Goal: Information Seeking & Learning: Learn about a topic

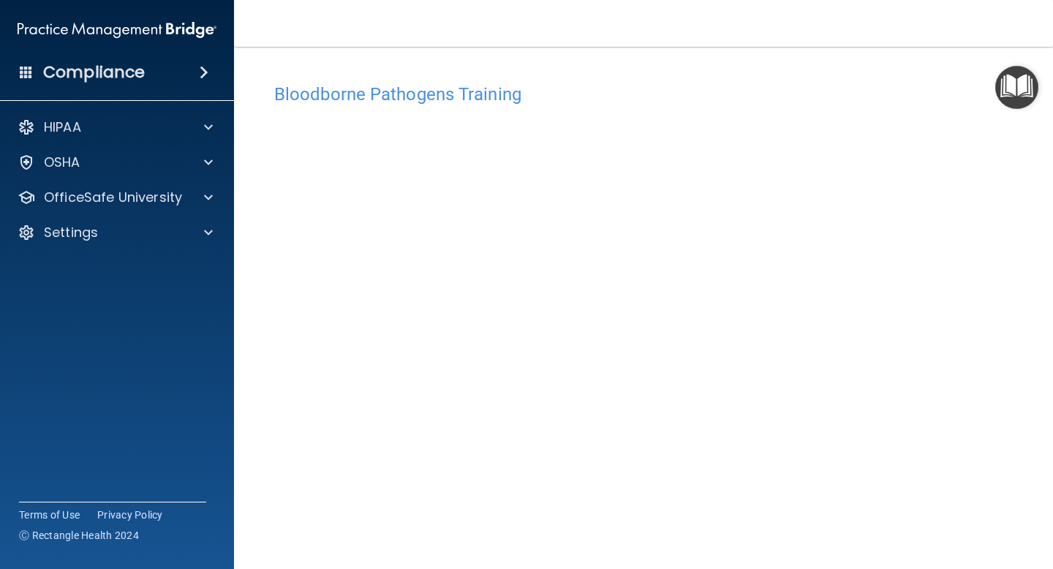
scroll to position [57, 0]
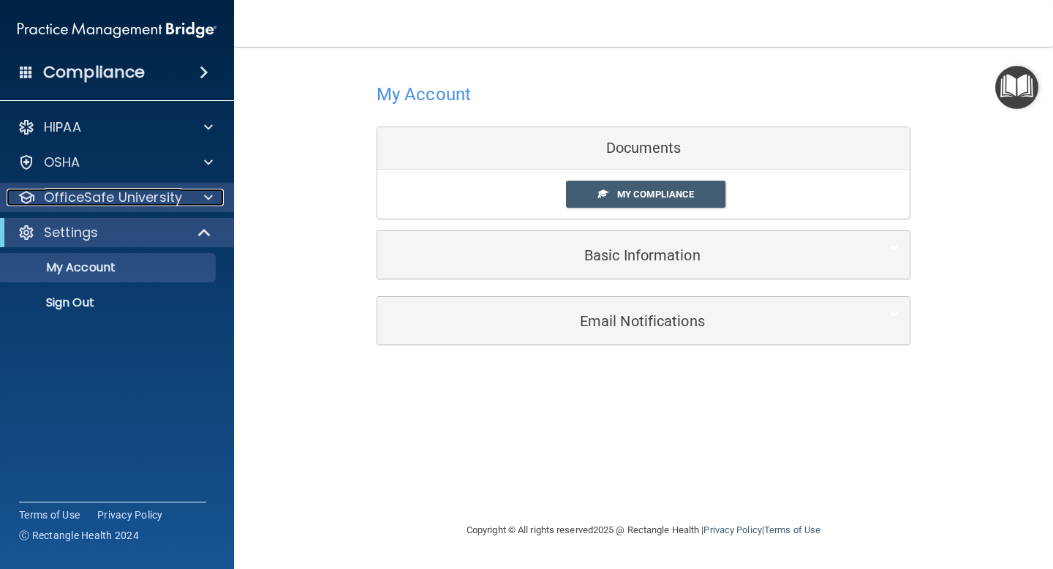
click at [89, 197] on p "OfficeSafe University" at bounding box center [113, 198] width 138 height 18
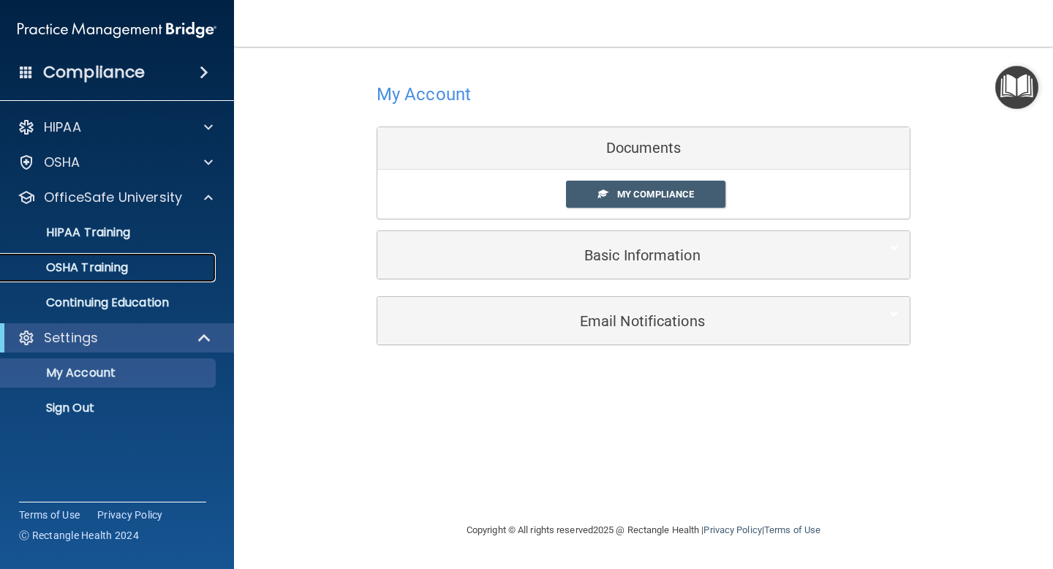
click at [98, 268] on p "OSHA Training" at bounding box center [69, 267] width 118 height 15
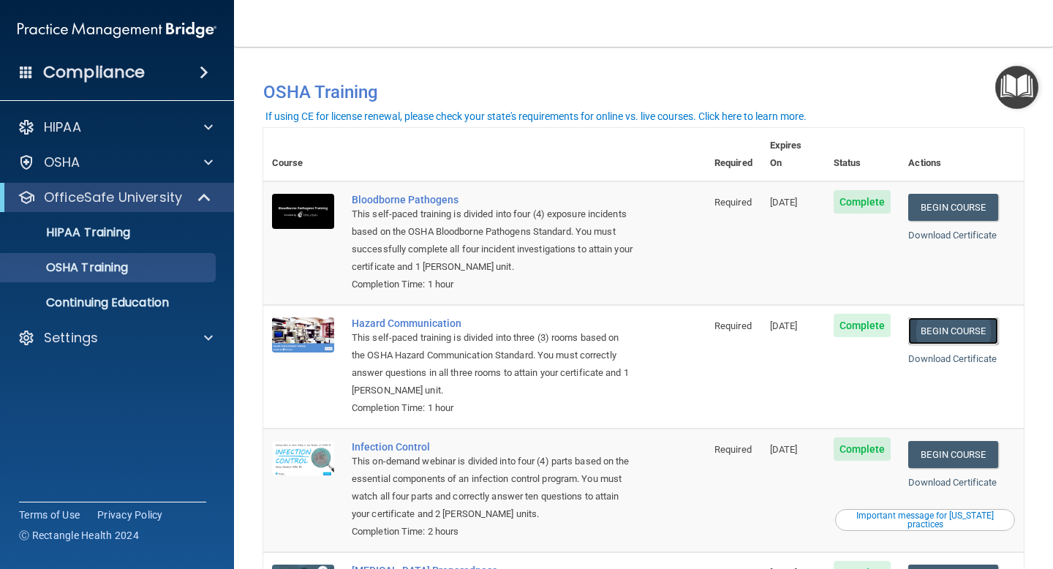
click at [962, 317] on link "Begin Course" at bounding box center [952, 330] width 89 height 27
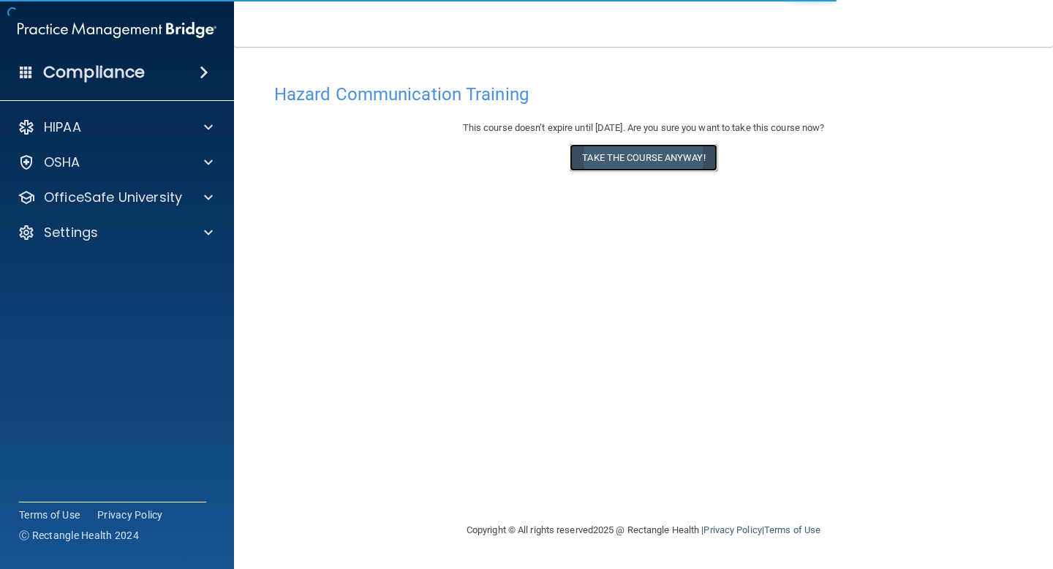
click at [646, 165] on button "Take the course anyway!" at bounding box center [643, 157] width 147 height 27
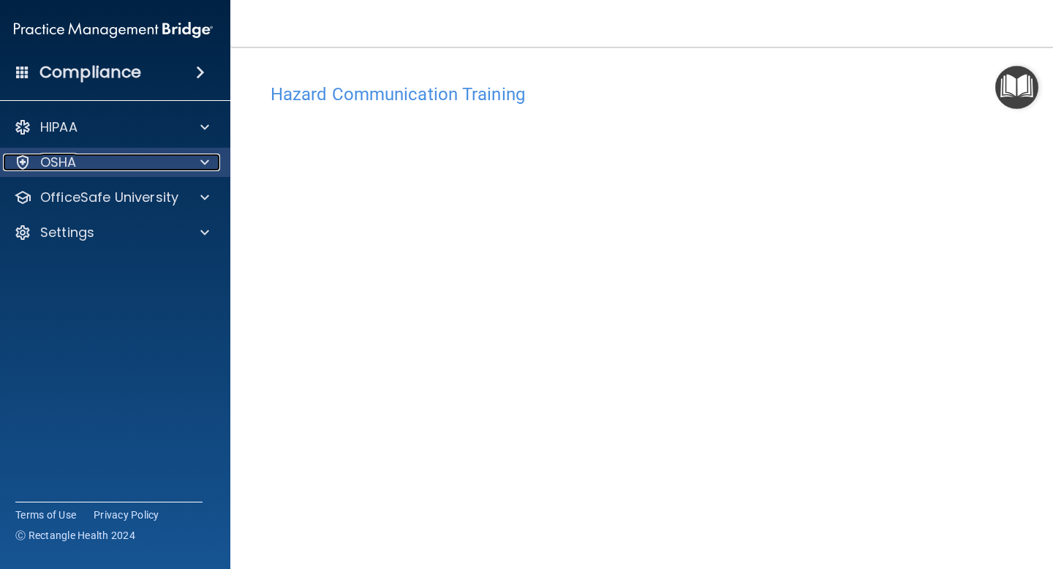
click at [109, 160] on div "OSHA" at bounding box center [93, 163] width 181 height 18
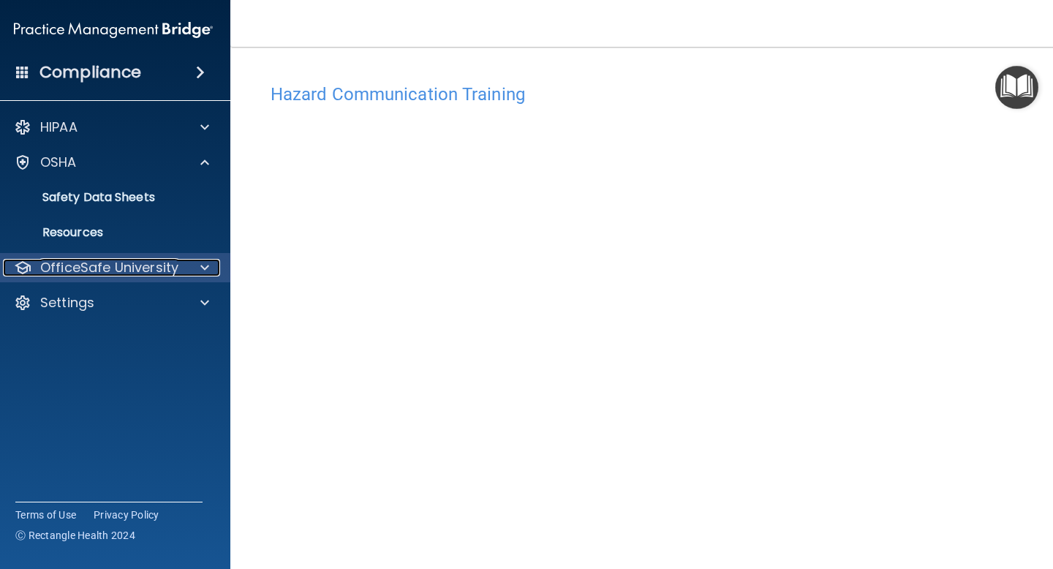
click at [103, 269] on p "OfficeSafe University" at bounding box center [109, 268] width 138 height 18
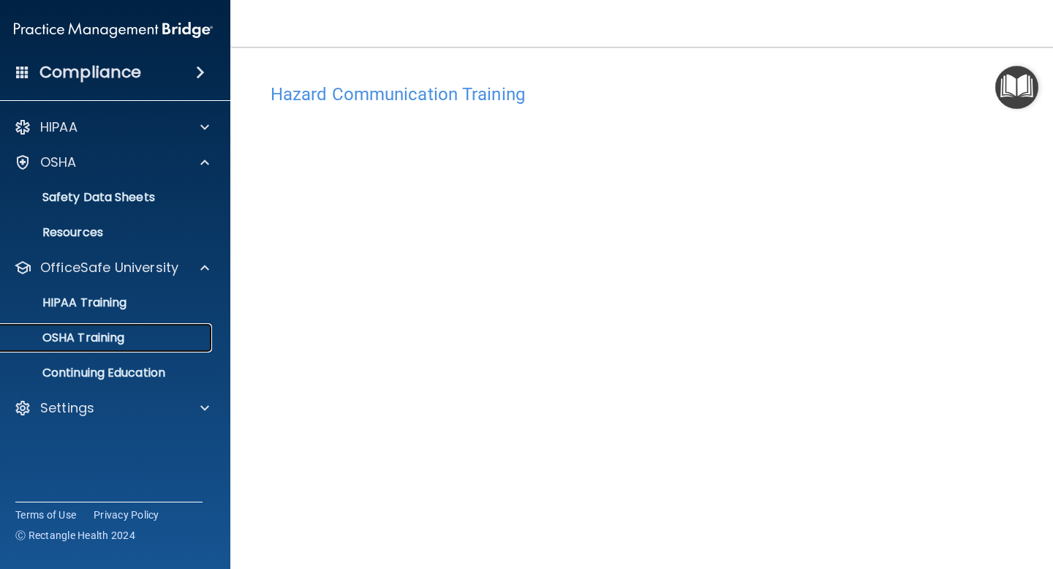
click at [89, 342] on p "OSHA Training" at bounding box center [65, 338] width 118 height 15
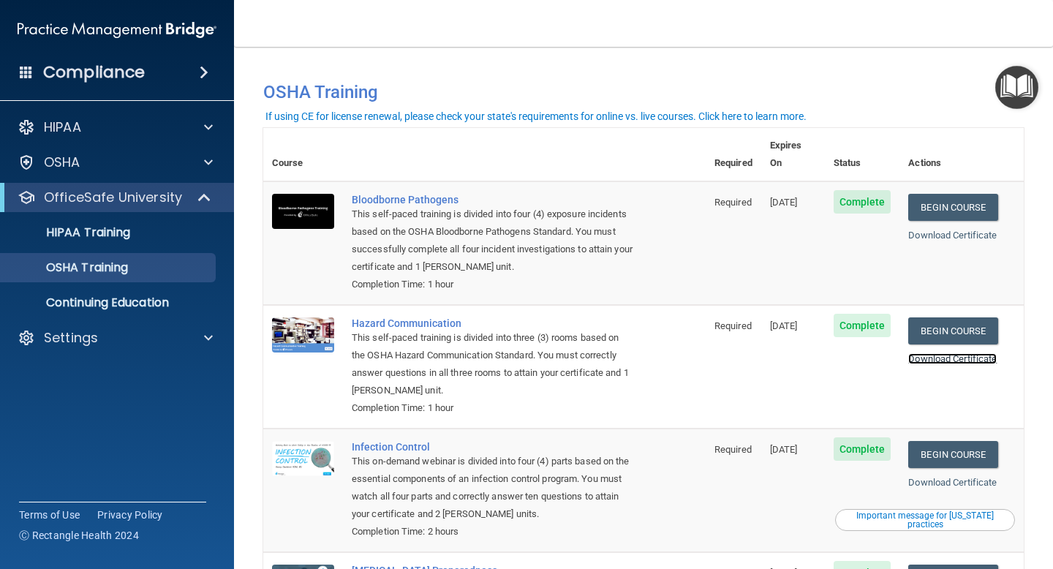
click at [952, 353] on link "Download Certificate" at bounding box center [952, 358] width 88 height 11
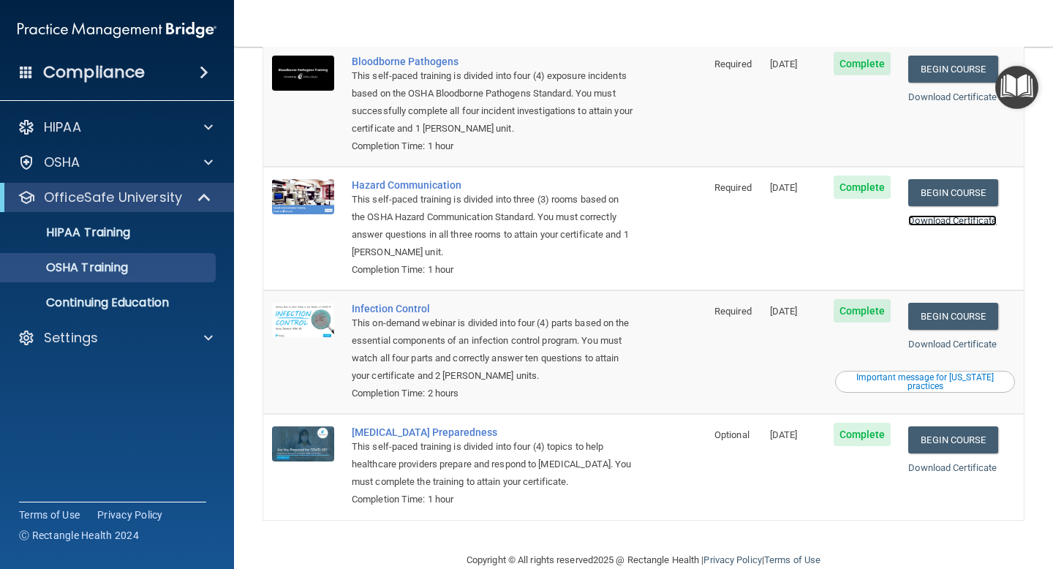
scroll to position [142, 0]
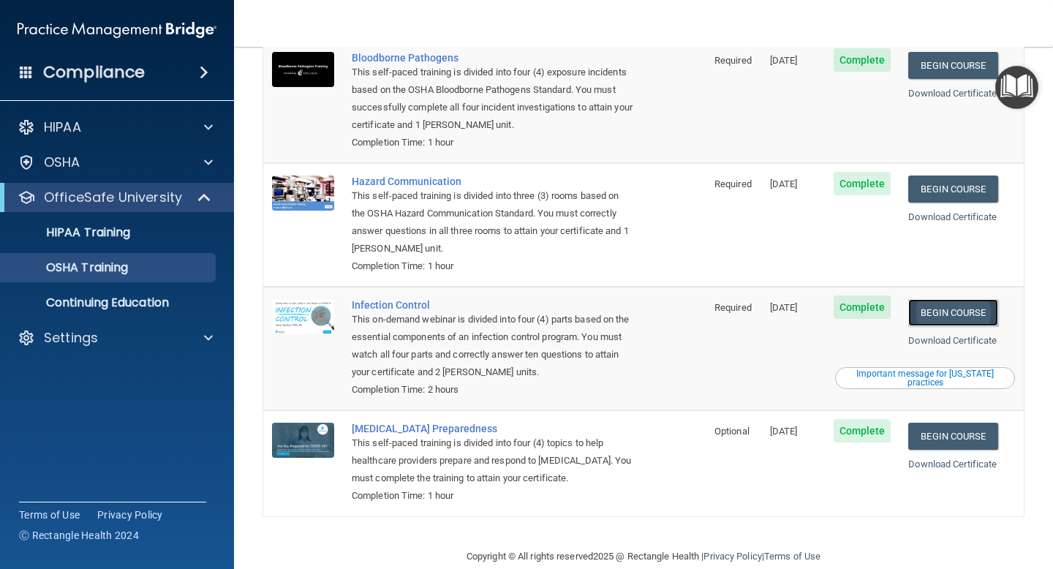
click at [954, 299] on link "Begin Course" at bounding box center [952, 312] width 89 height 27
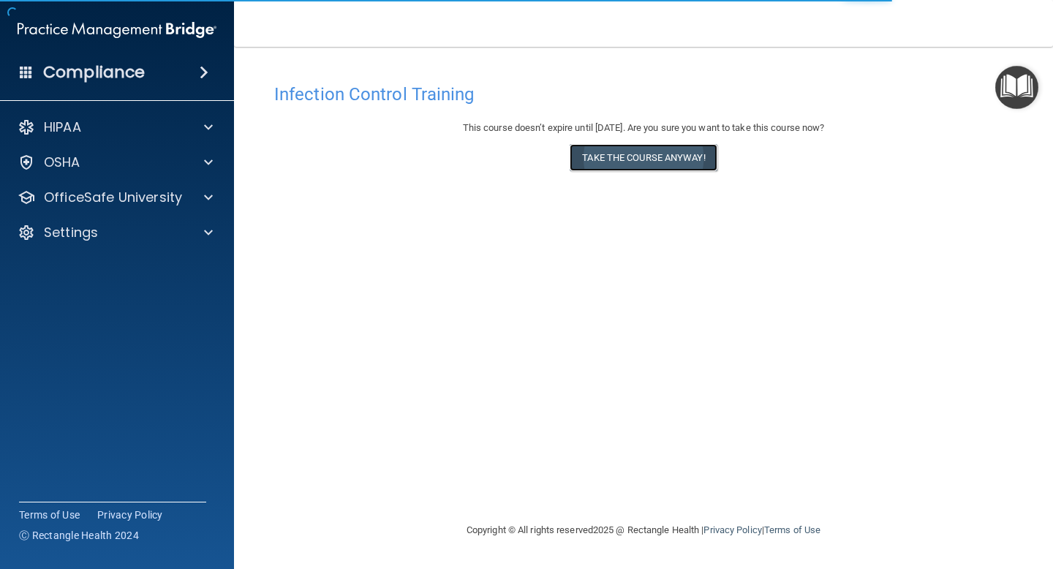
click at [629, 164] on button "Take the course anyway!" at bounding box center [643, 157] width 147 height 27
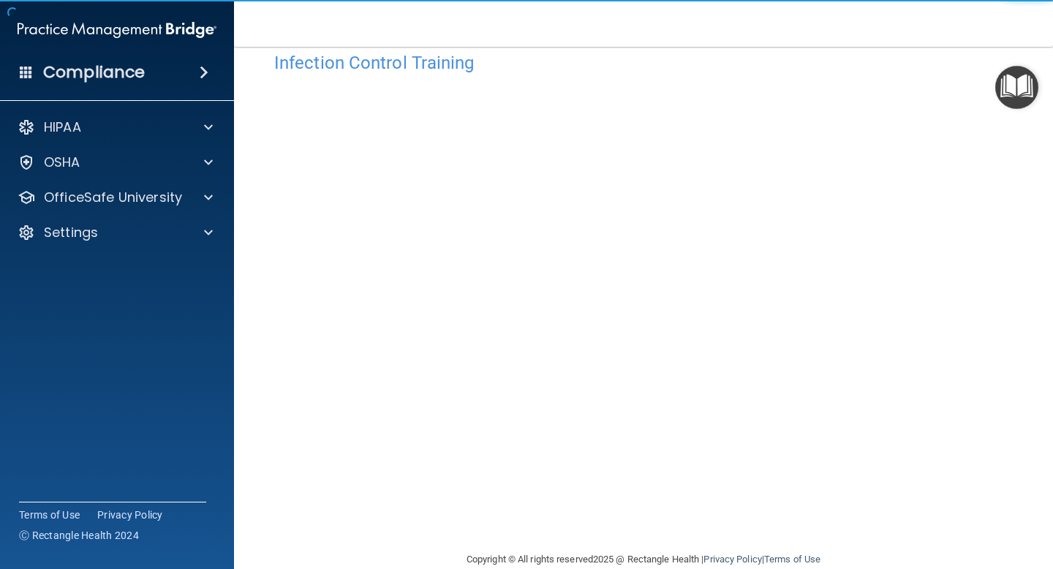
scroll to position [57, 0]
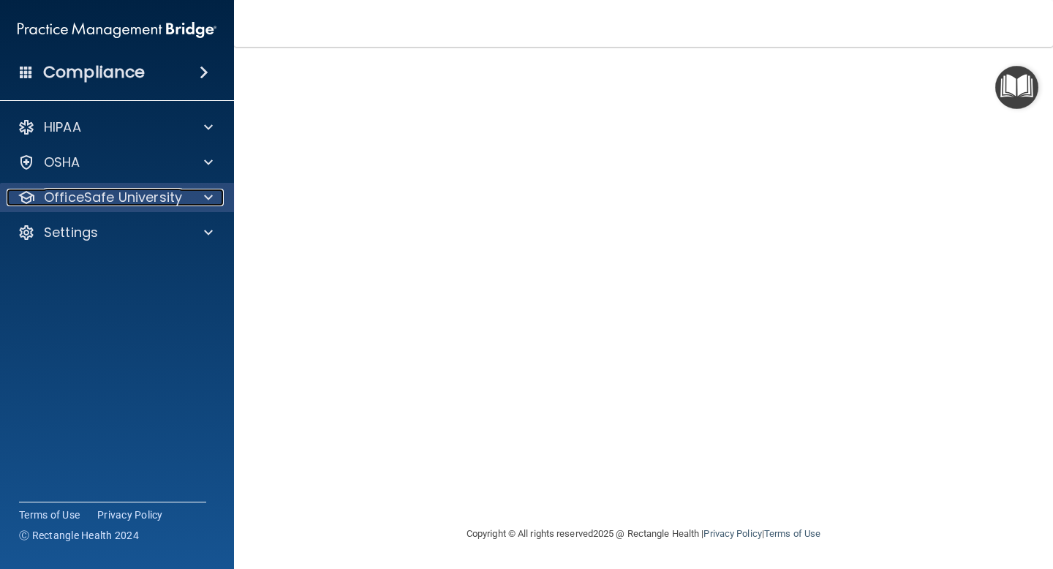
click at [116, 193] on p "OfficeSafe University" at bounding box center [113, 198] width 138 height 18
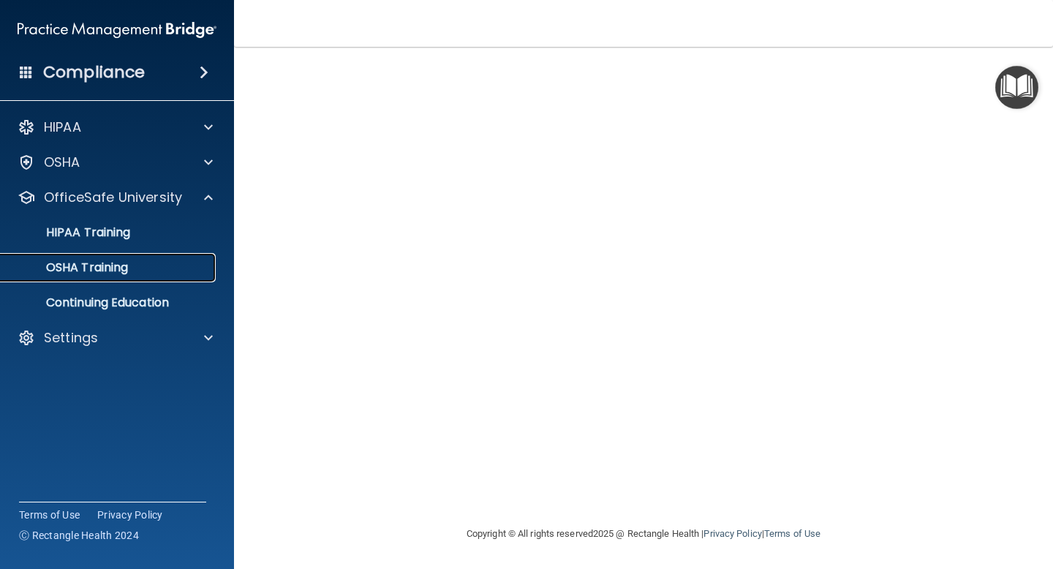
click at [116, 274] on p "OSHA Training" at bounding box center [69, 267] width 118 height 15
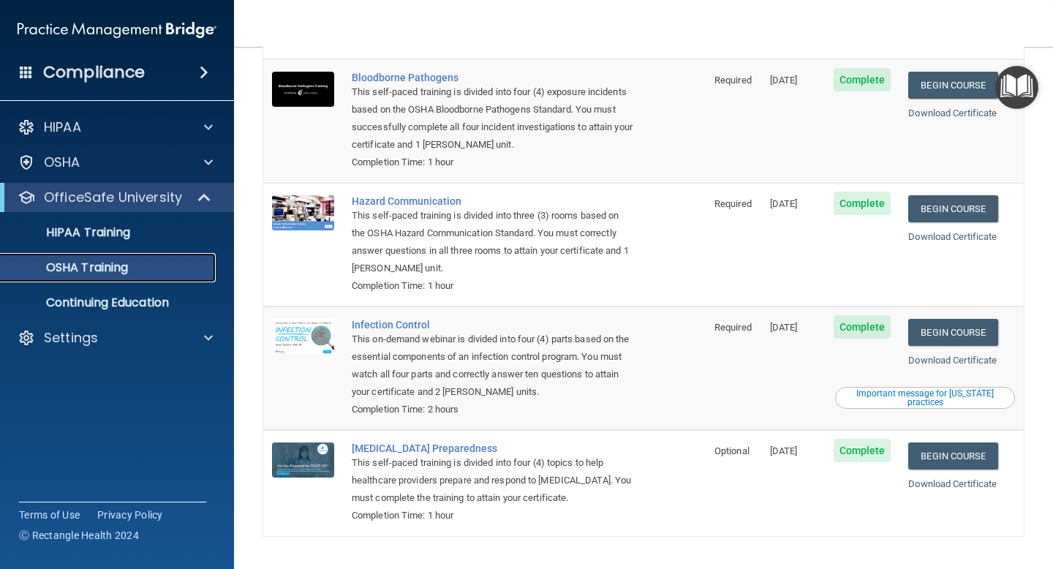
scroll to position [148, 0]
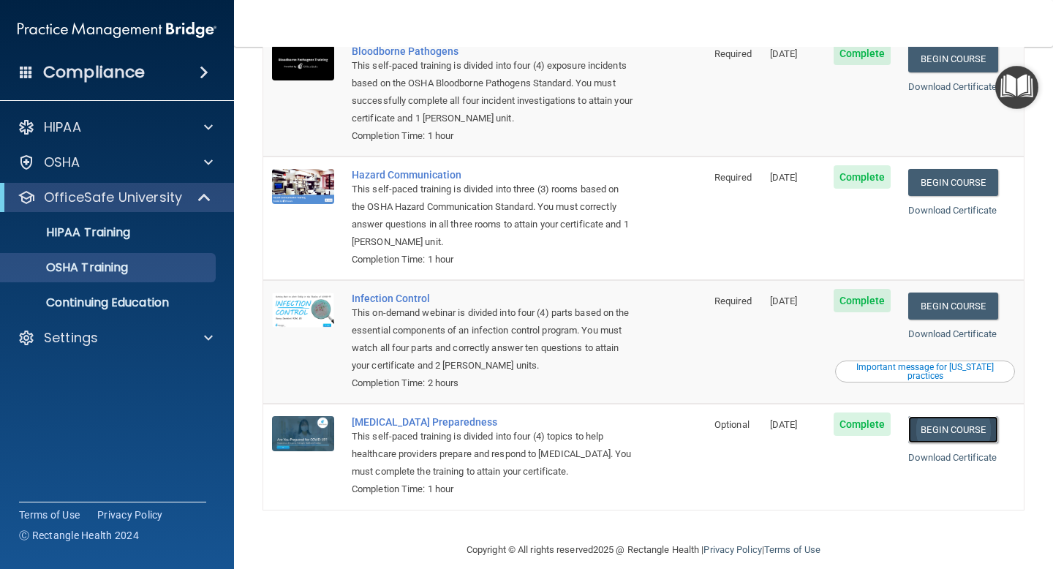
click at [963, 416] on link "Begin Course" at bounding box center [952, 429] width 89 height 27
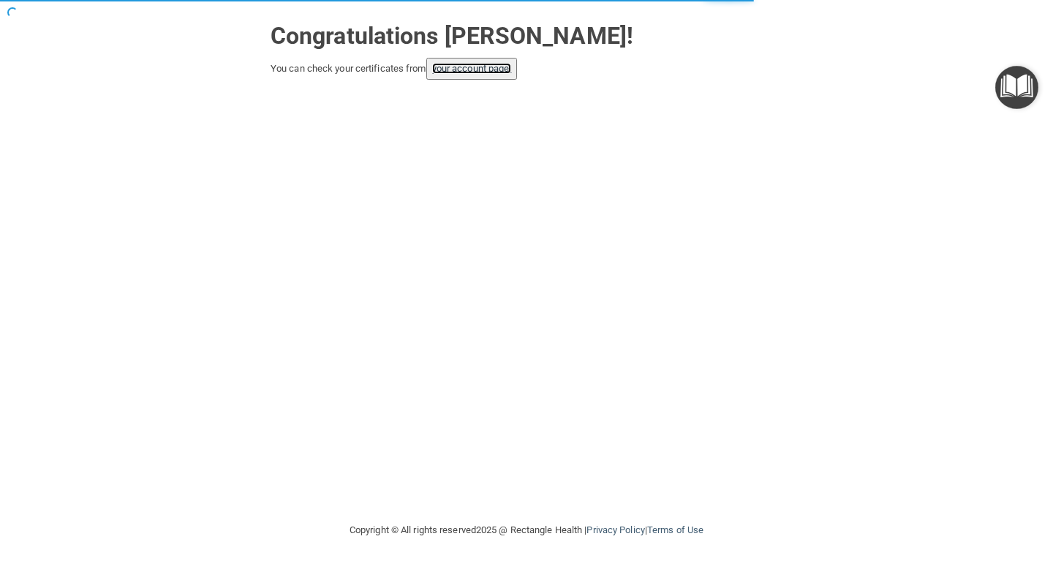
click at [485, 72] on link "your account page!" at bounding box center [472, 68] width 80 height 11
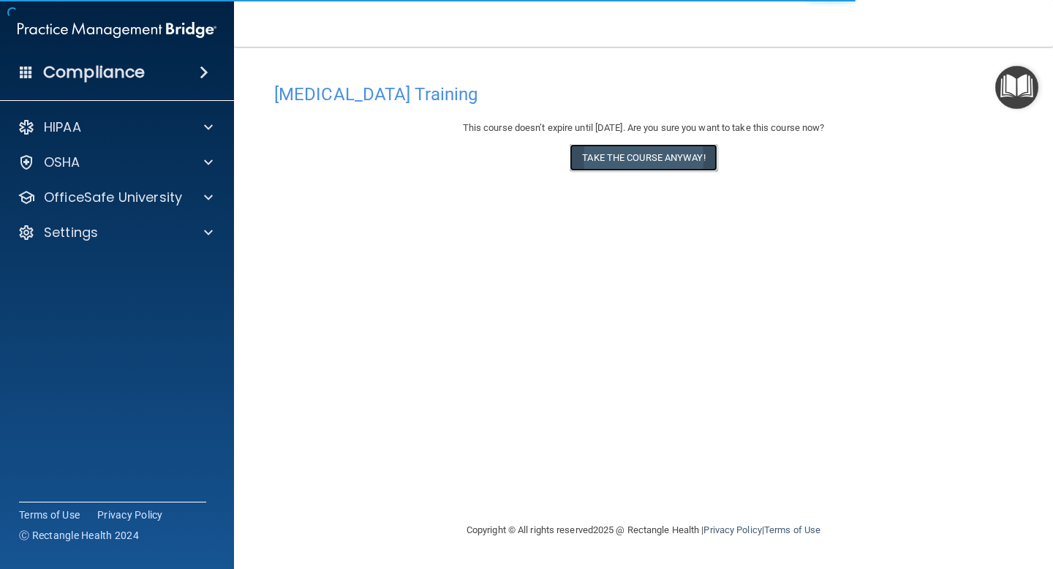
click at [606, 167] on button "Take the course anyway!" at bounding box center [643, 157] width 147 height 27
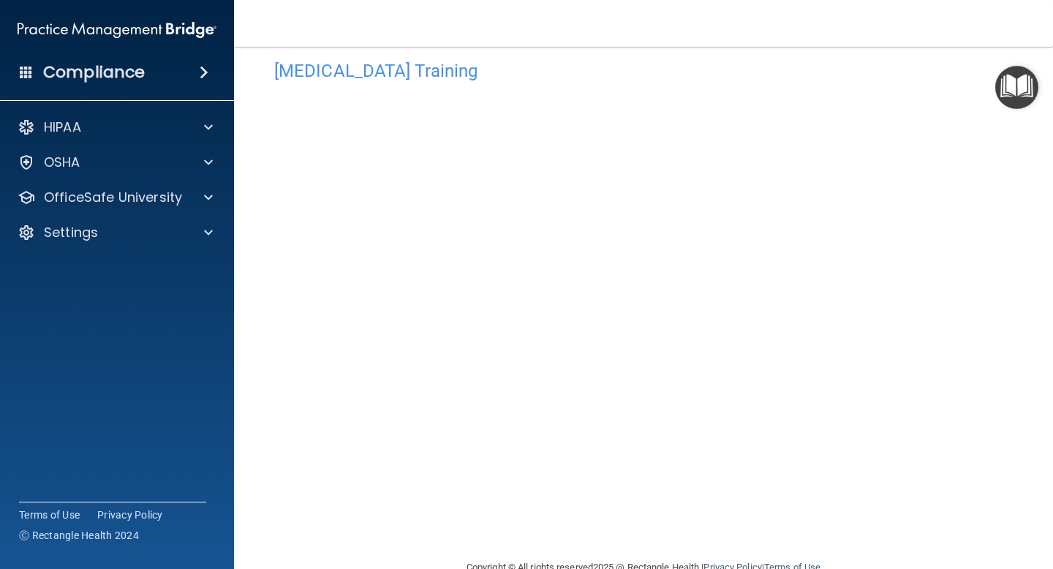
scroll to position [57, 0]
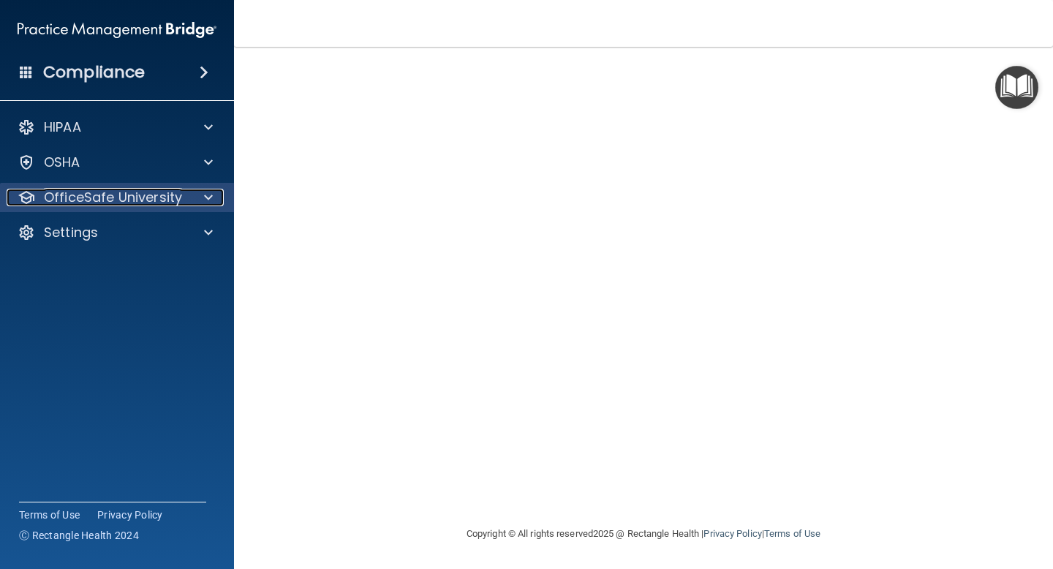
click at [98, 203] on p "OfficeSafe University" at bounding box center [113, 198] width 138 height 18
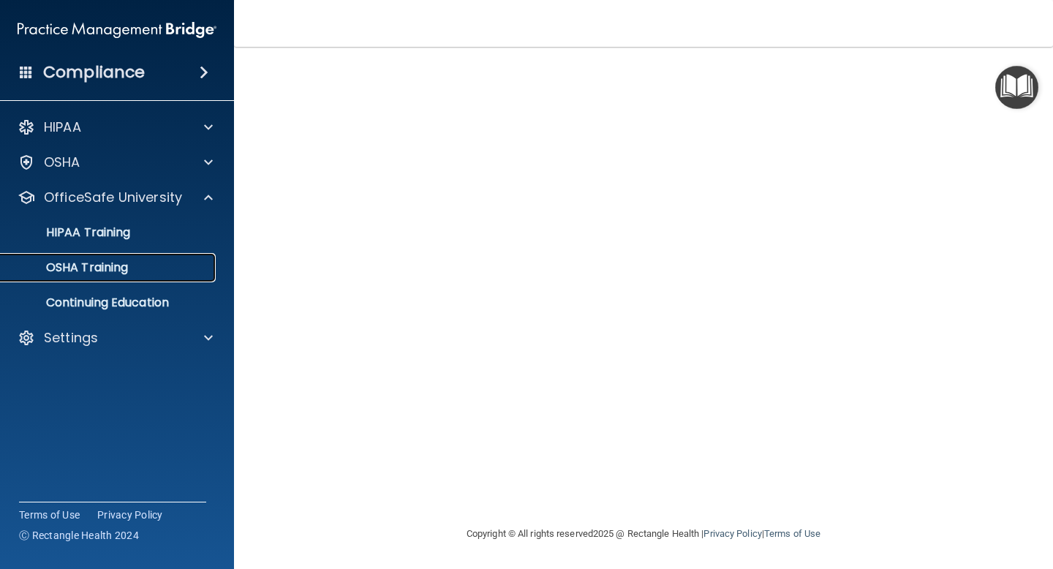
click at [94, 271] on p "OSHA Training" at bounding box center [69, 267] width 118 height 15
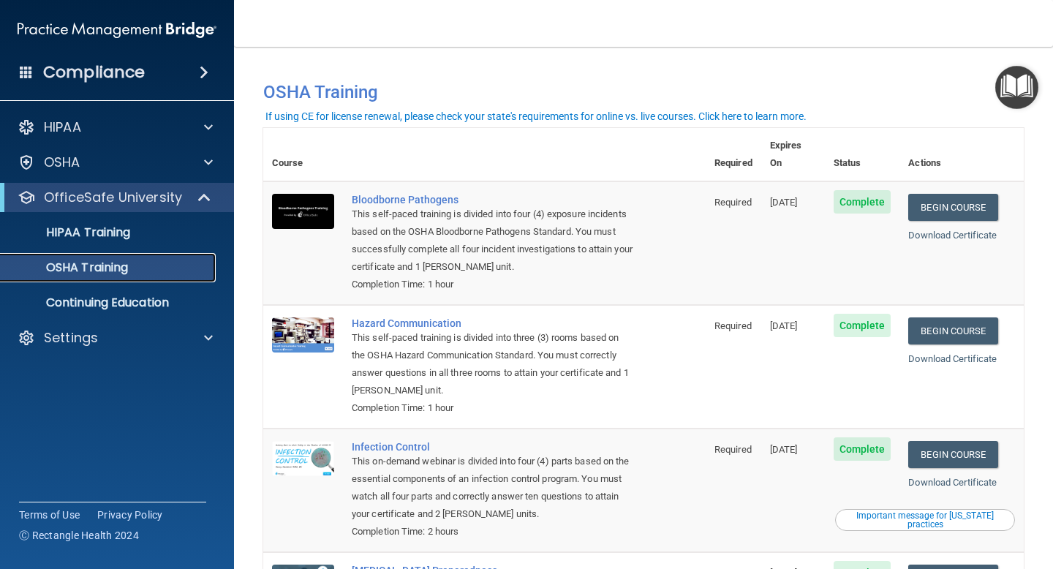
scroll to position [148, 0]
